Goal: Task Accomplishment & Management: Complete application form

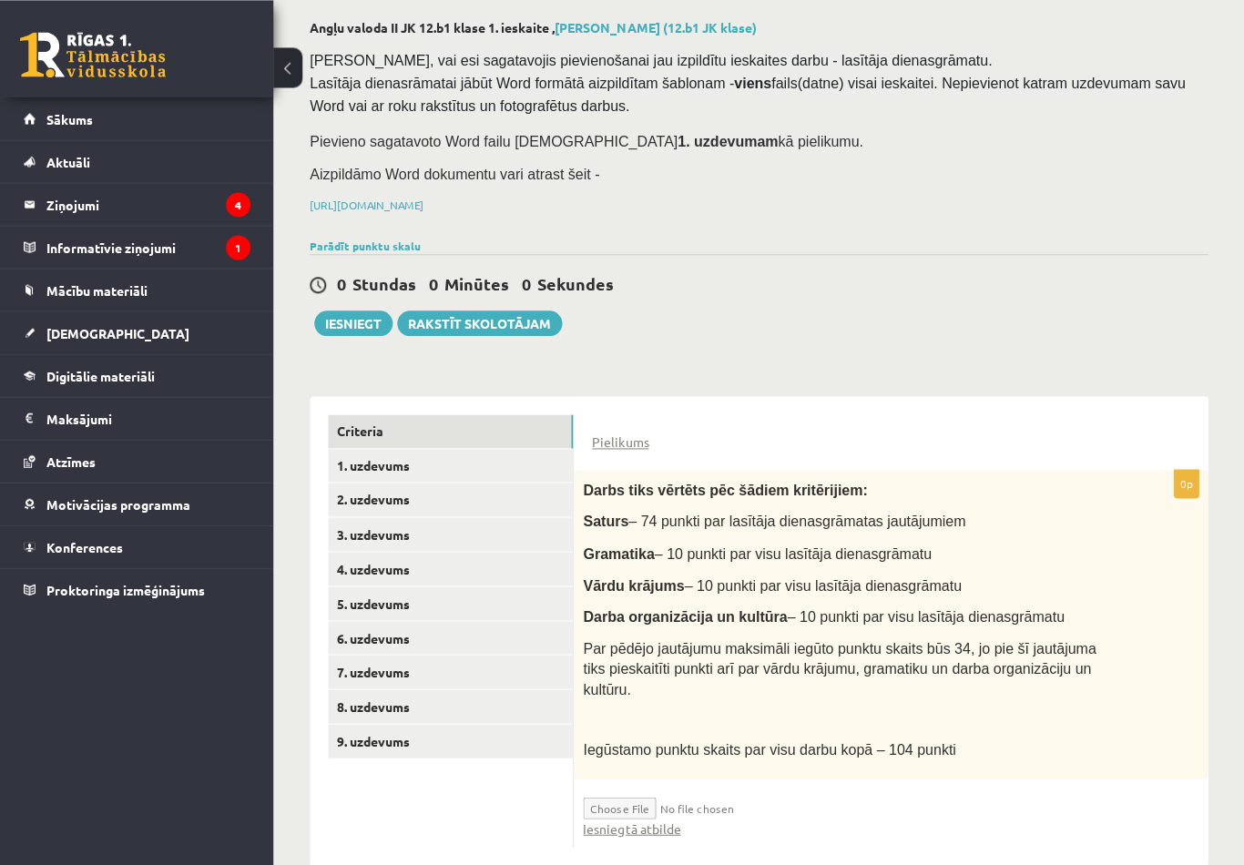
scroll to position [87, 0]
click at [494, 460] on link "1. uzdevums" at bounding box center [450, 466] width 245 height 34
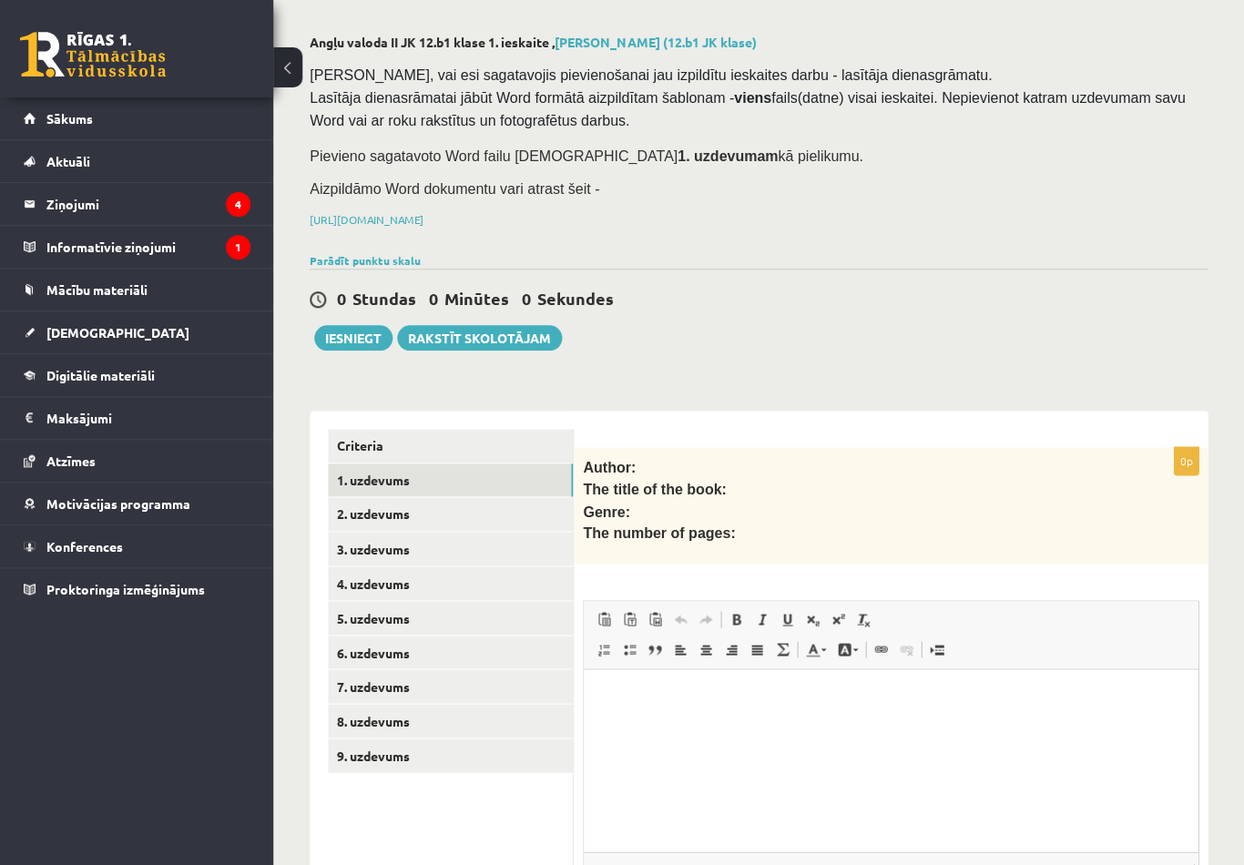
scroll to position [0, 0]
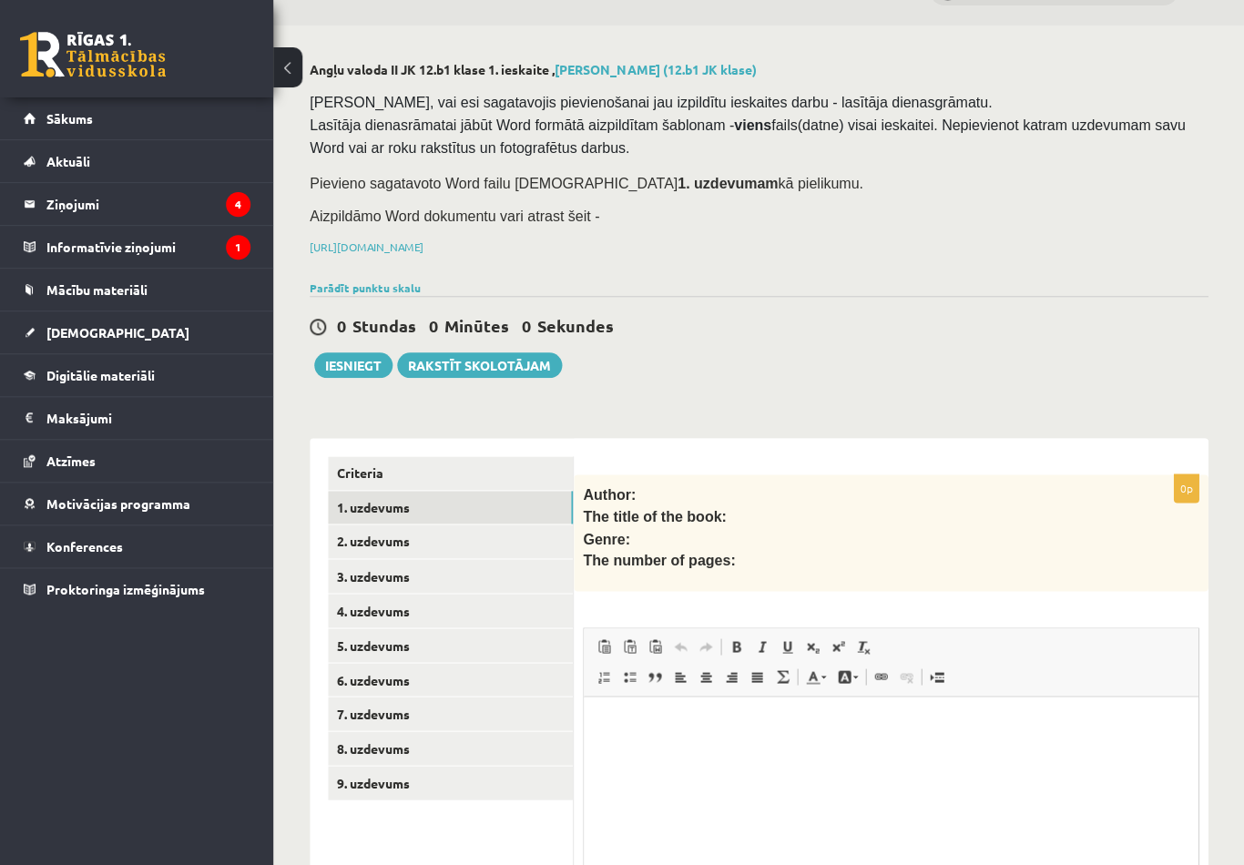
click at [503, 525] on link "2. uzdevums" at bounding box center [450, 542] width 245 height 34
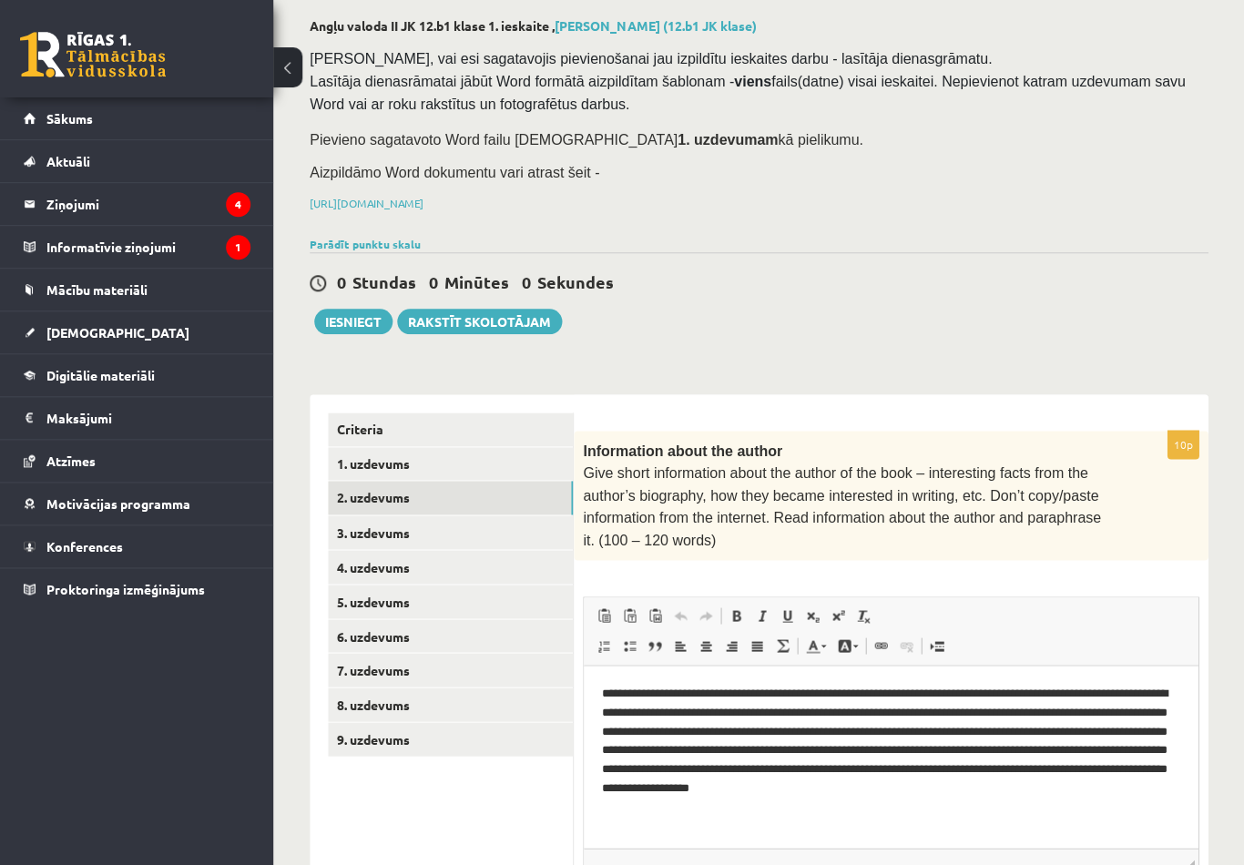
click at [364, 317] on button "Iesniegt" at bounding box center [353, 322] width 78 height 26
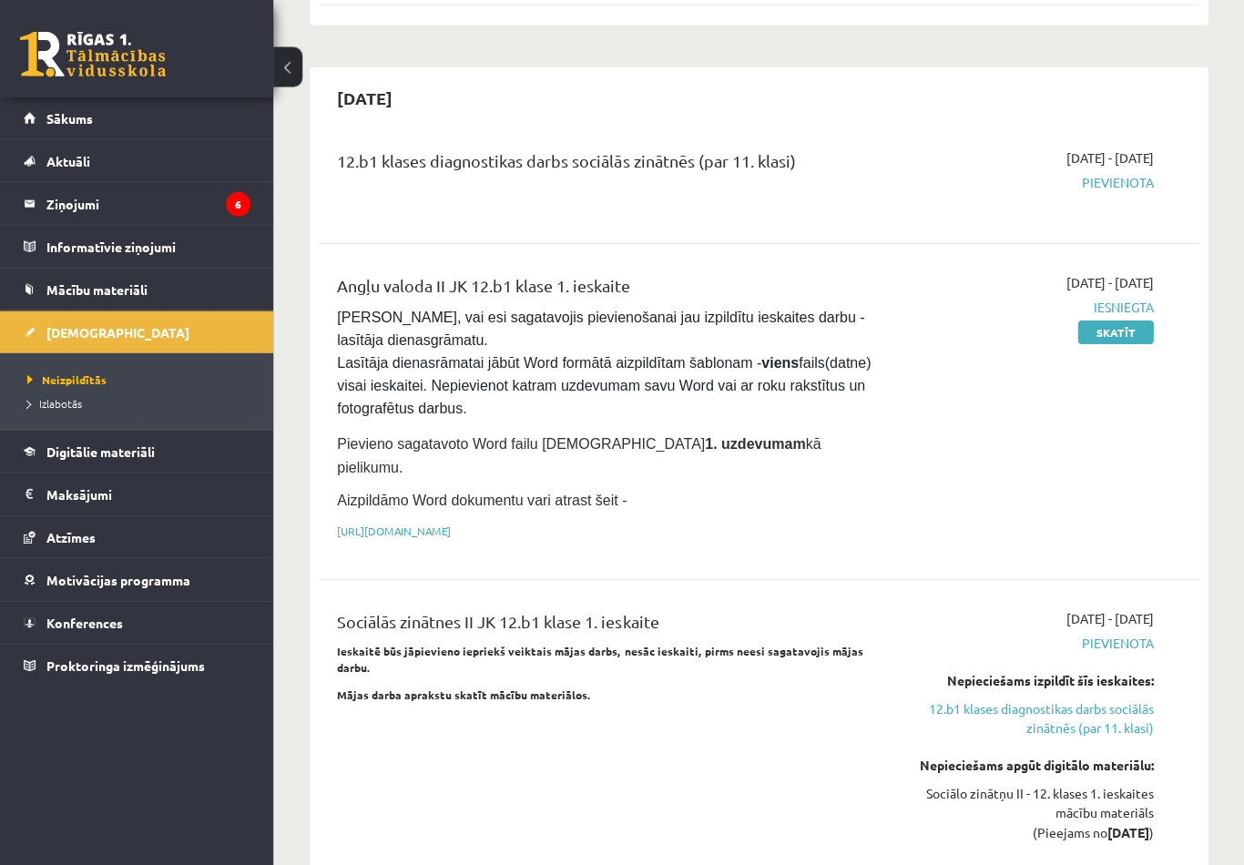
scroll to position [1042, 0]
click at [1127, 320] on link "Skatīt" at bounding box center [1115, 332] width 76 height 24
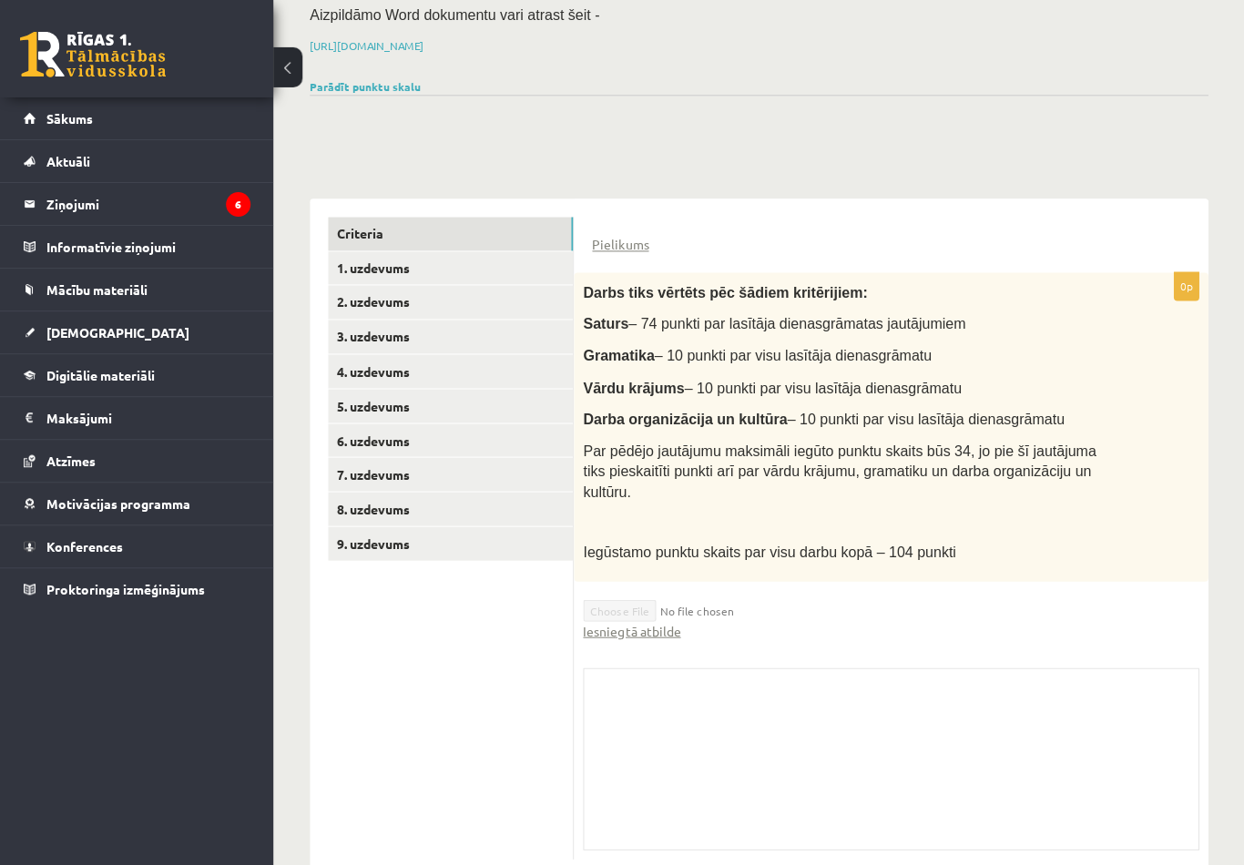
click at [475, 268] on link "1. uzdevums" at bounding box center [450, 268] width 245 height 34
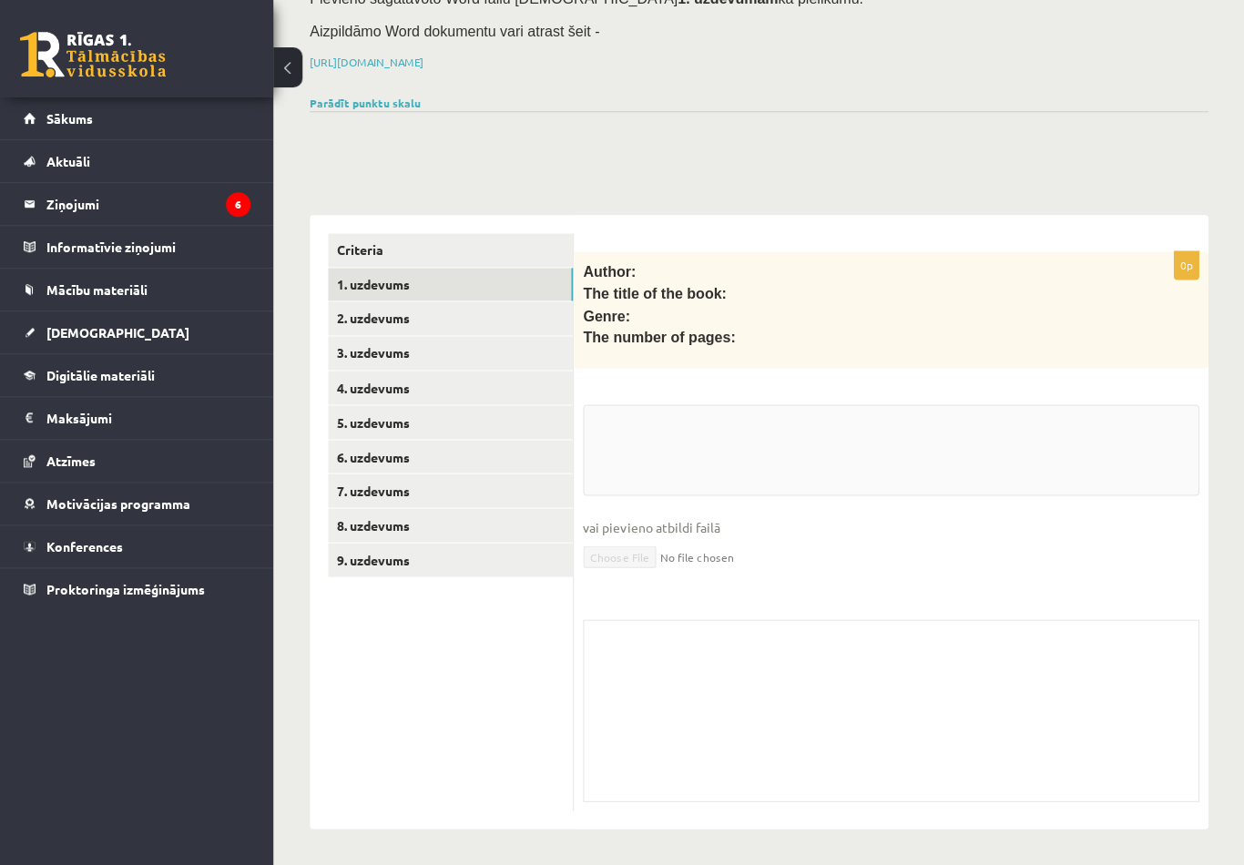
scroll to position [195, 0]
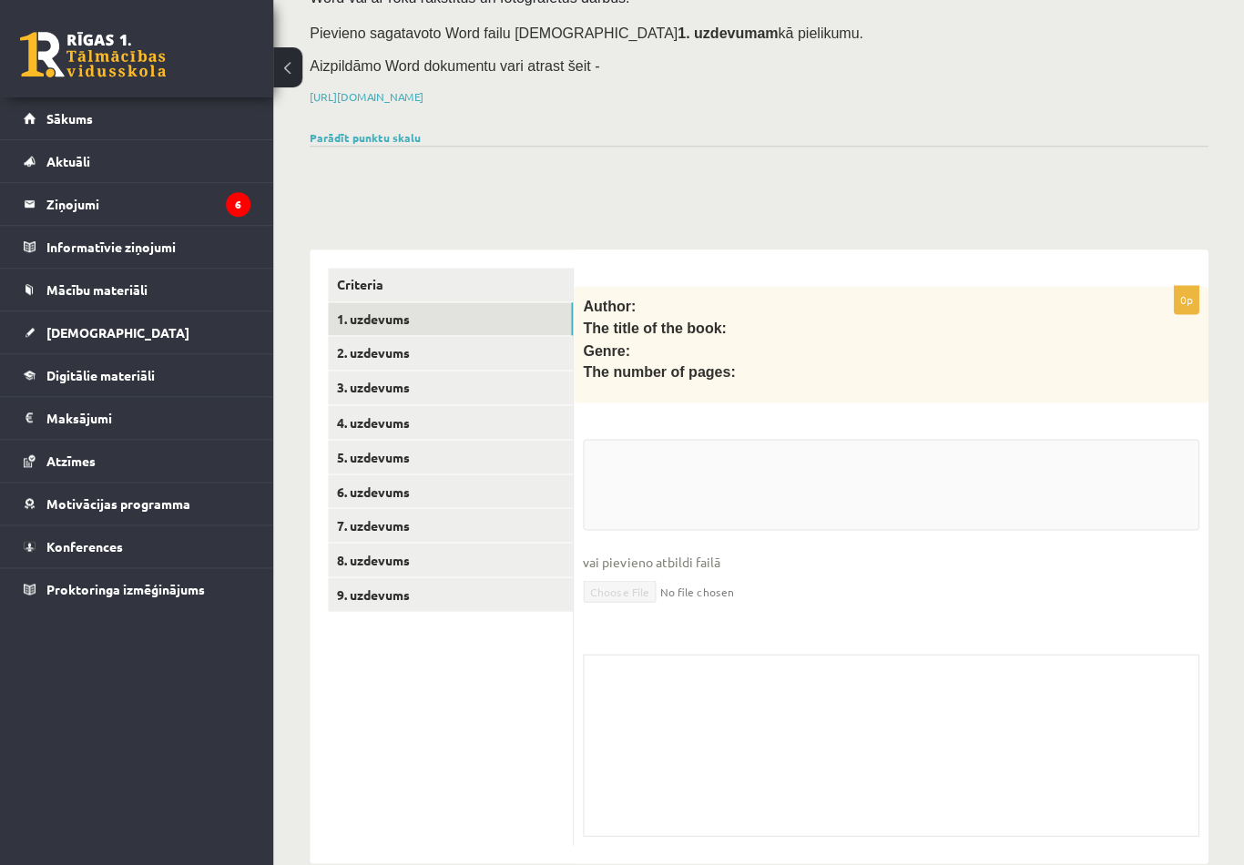
click at [478, 353] on link "2. uzdevums" at bounding box center [450, 353] width 245 height 34
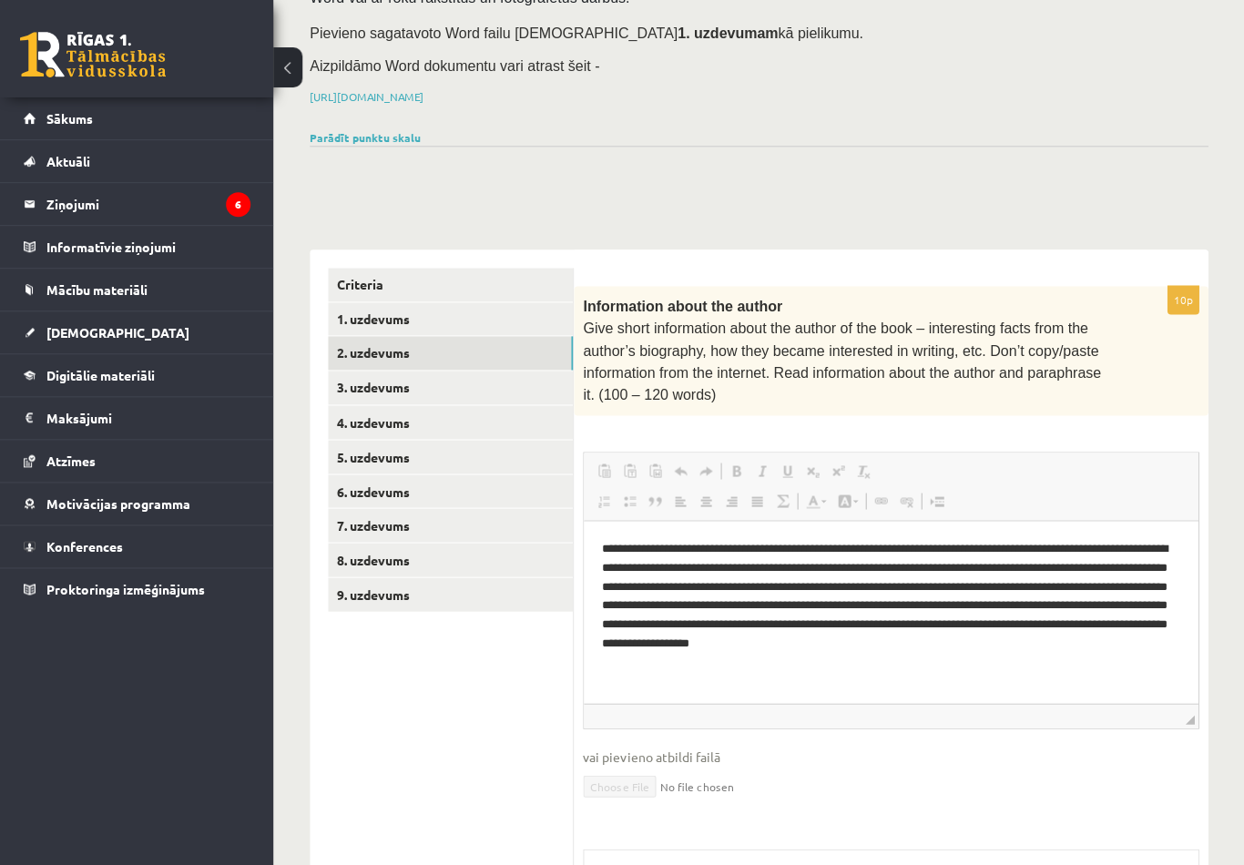
scroll to position [0, 0]
click at [482, 315] on link "1. uzdevums" at bounding box center [450, 319] width 245 height 34
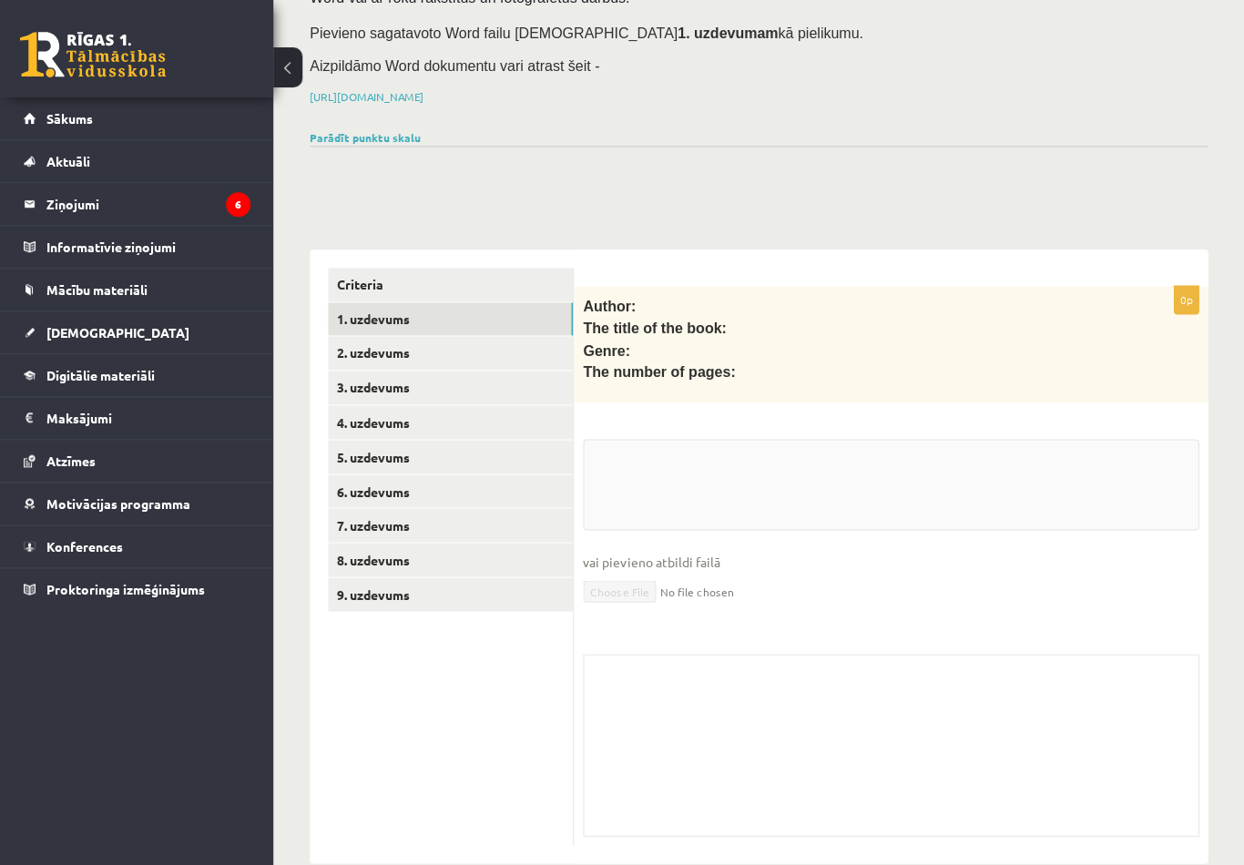
click at [483, 287] on link "Criteria" at bounding box center [450, 285] width 245 height 34
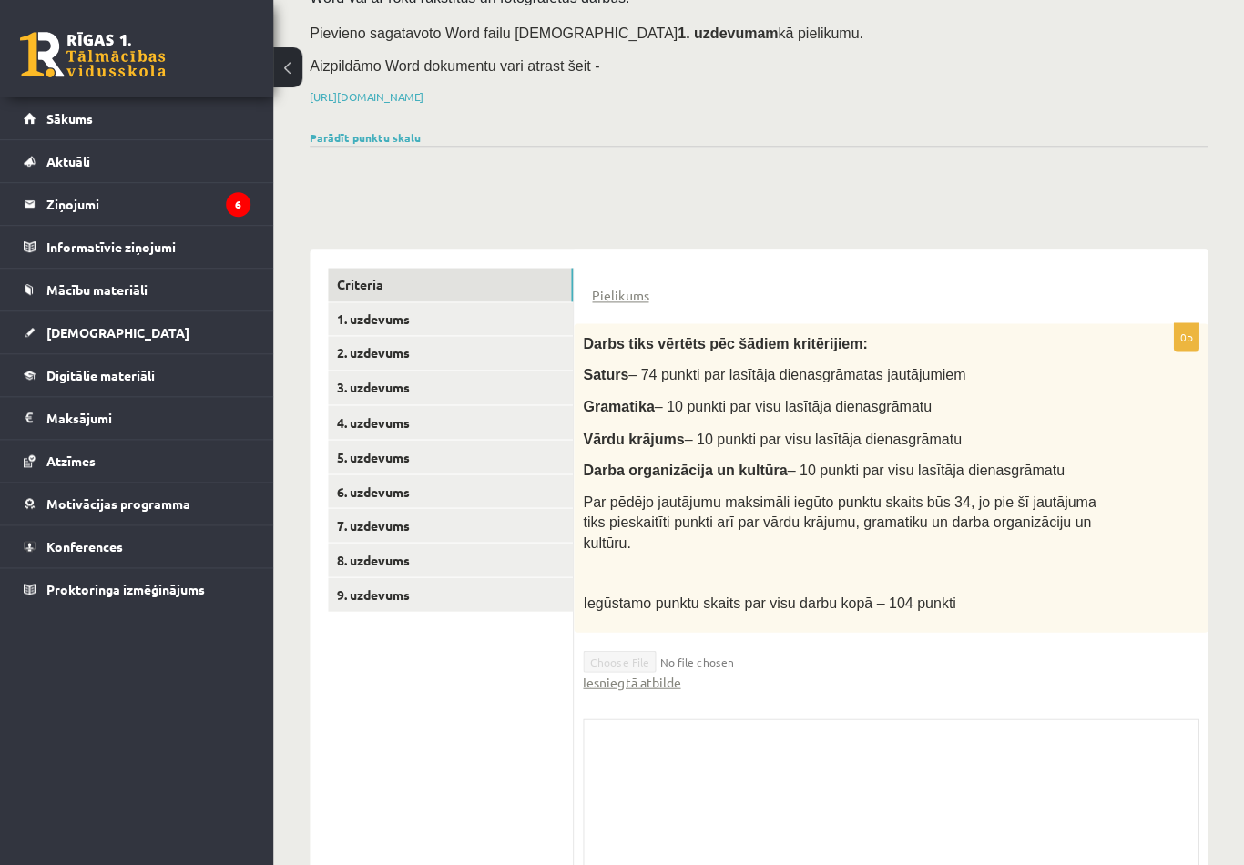
click at [644, 672] on link "Iesniegtā atbilde" at bounding box center [631, 681] width 97 height 19
click at [213, 137] on link "Sākums" at bounding box center [137, 118] width 227 height 42
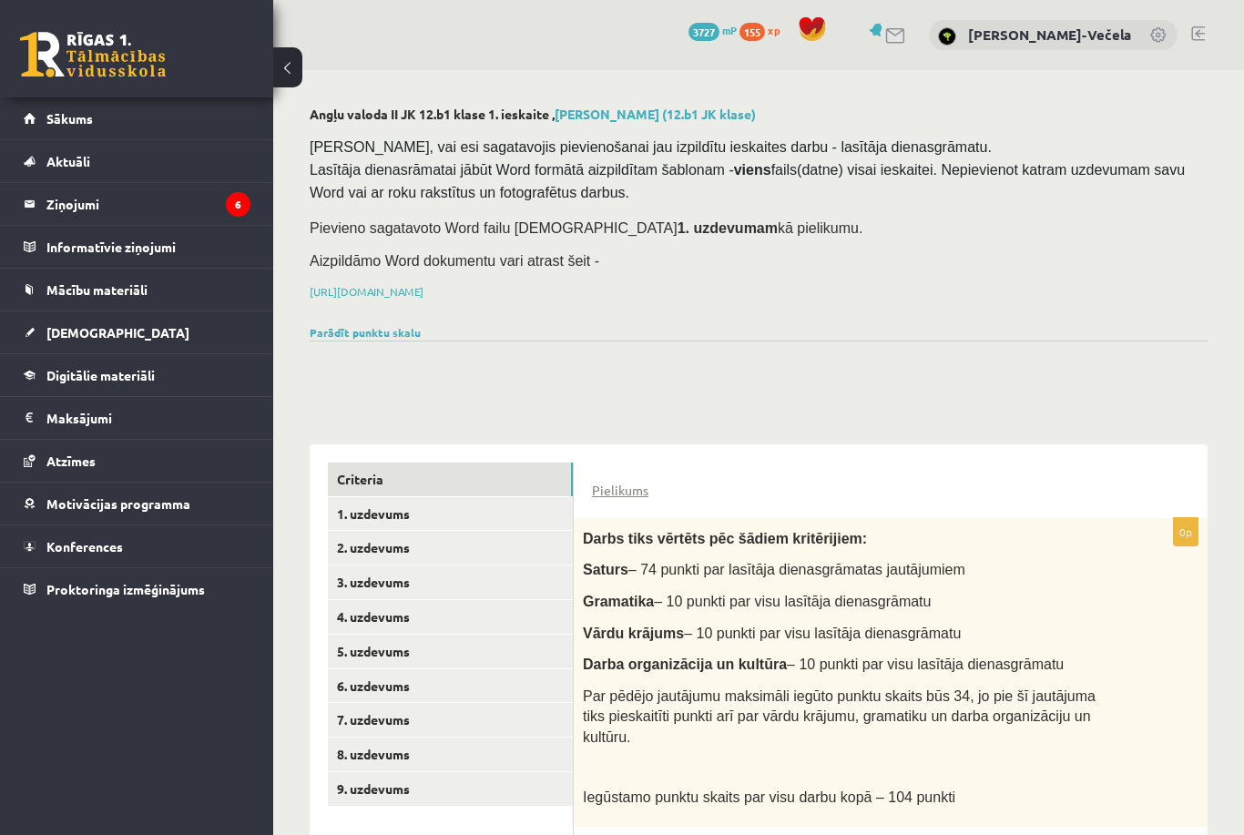
scroll to position [260, 0]
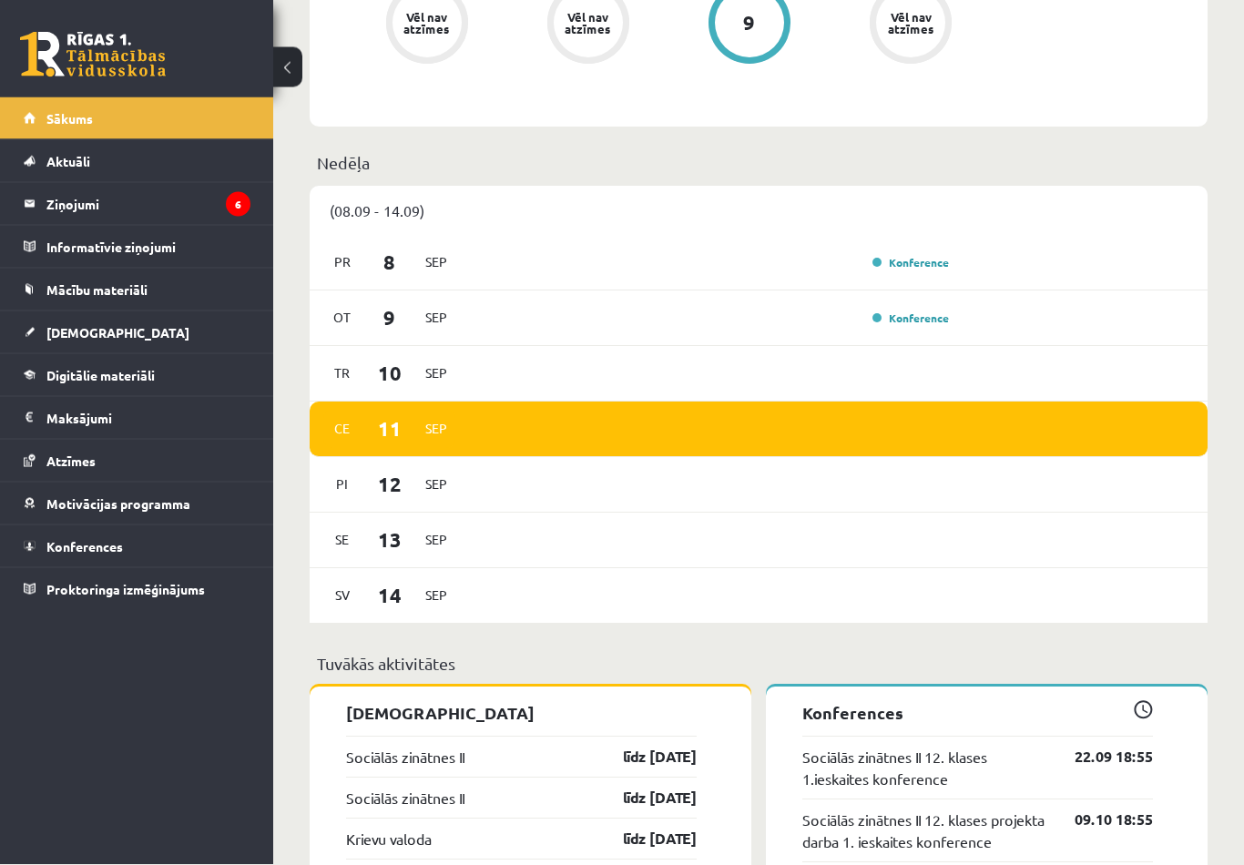
scroll to position [802, 0]
